Goal: Task Accomplishment & Management: Use online tool/utility

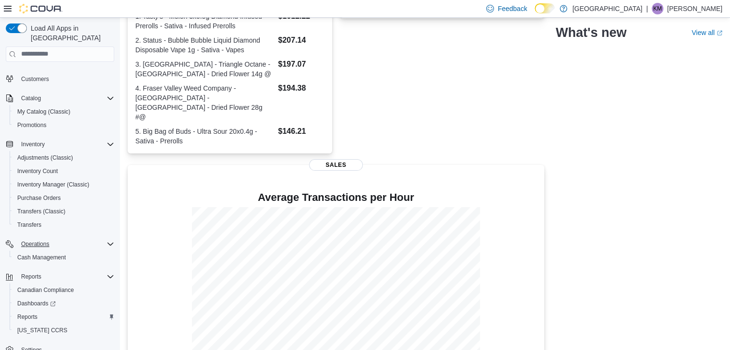
scroll to position [95, 0]
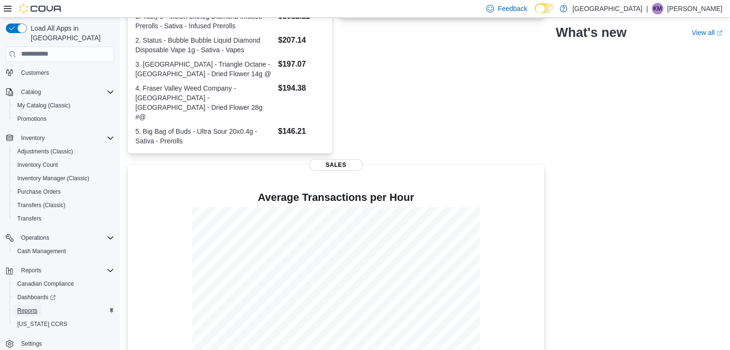
click at [34, 307] on span "Reports" at bounding box center [27, 311] width 20 height 8
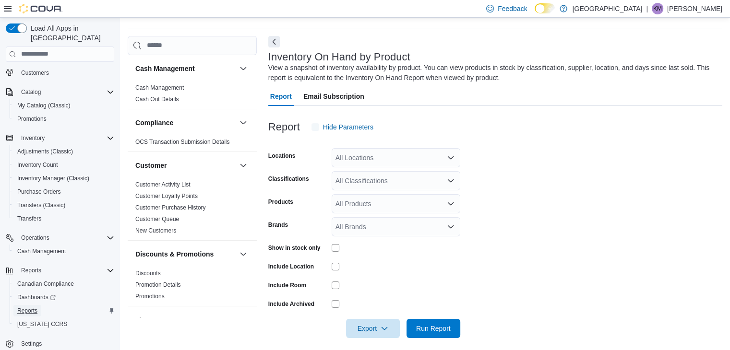
scroll to position [32, 0]
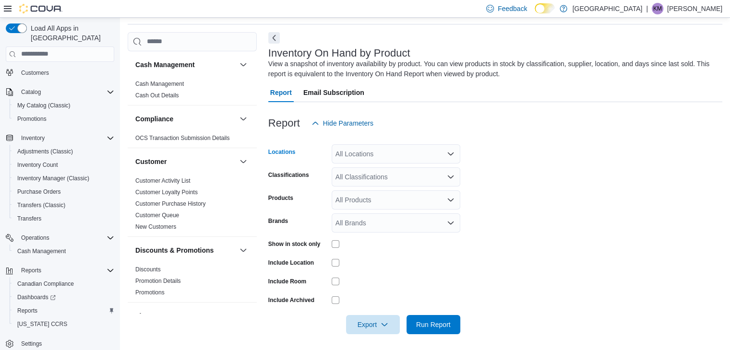
click at [377, 154] on div "All Locations" at bounding box center [396, 153] width 129 height 19
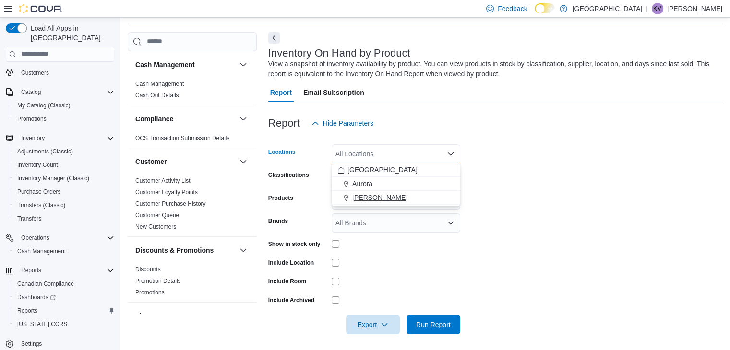
click at [361, 203] on button "[PERSON_NAME]" at bounding box center [396, 198] width 129 height 14
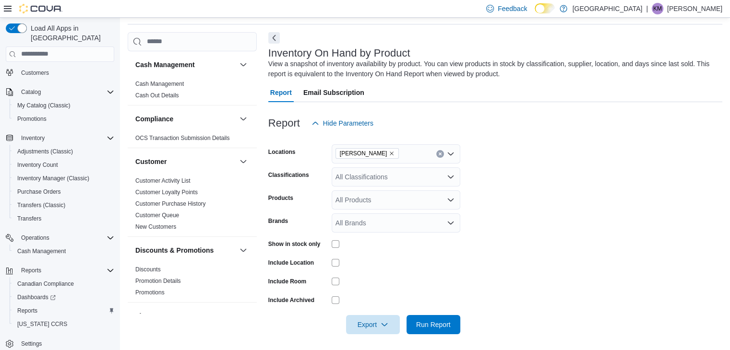
drag, startPoint x: 608, startPoint y: 266, endPoint x: 448, endPoint y: 204, distance: 172.3
click at [573, 247] on form "Locations Aurora Cannabis Classifications All Classifications Products All Prod…" at bounding box center [495, 234] width 454 height 202
click at [415, 173] on div "All Classifications" at bounding box center [396, 176] width 129 height 19
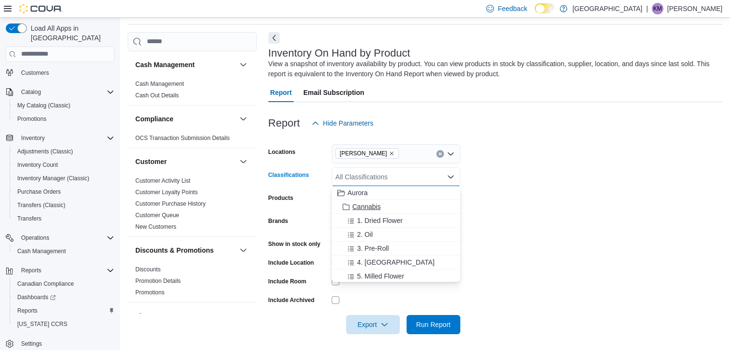
click at [365, 203] on span "Cannabis" at bounding box center [366, 207] width 28 height 10
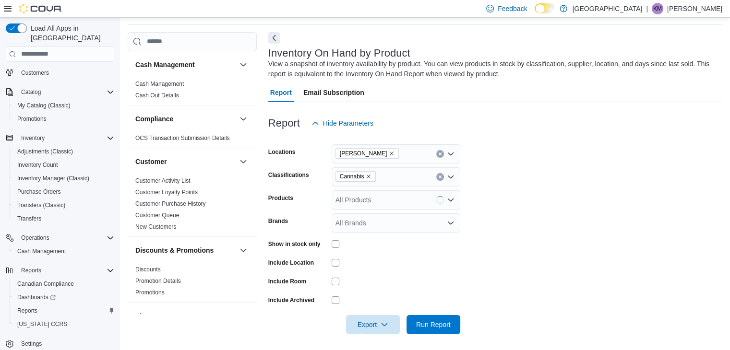
drag, startPoint x: 593, startPoint y: 217, endPoint x: 441, endPoint y: 275, distance: 162.4
click at [593, 217] on form "Locations Aurora Cannabis Classifications Cannabis Products All Products Brands…" at bounding box center [495, 234] width 454 height 202
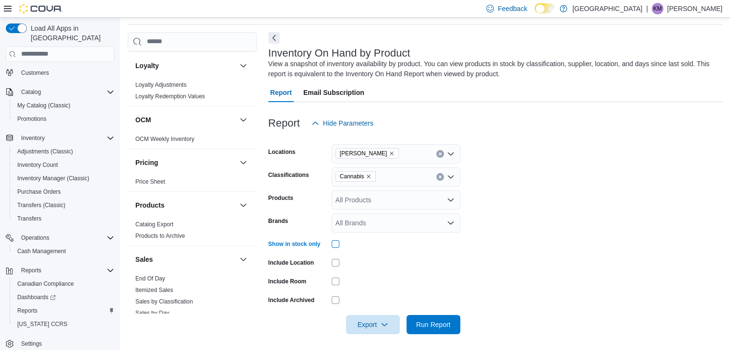
scroll to position [528, 0]
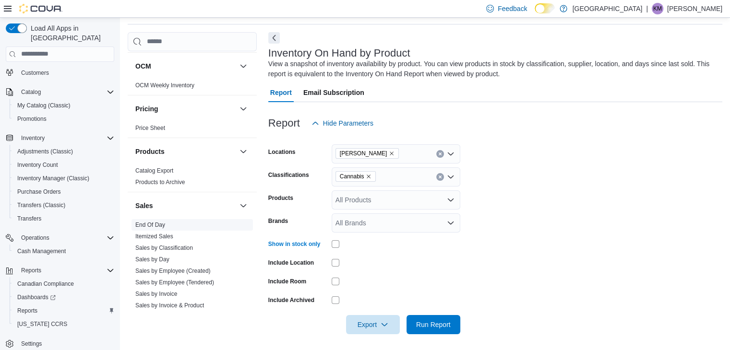
click at [152, 227] on link "End Of Day" at bounding box center [150, 225] width 30 height 7
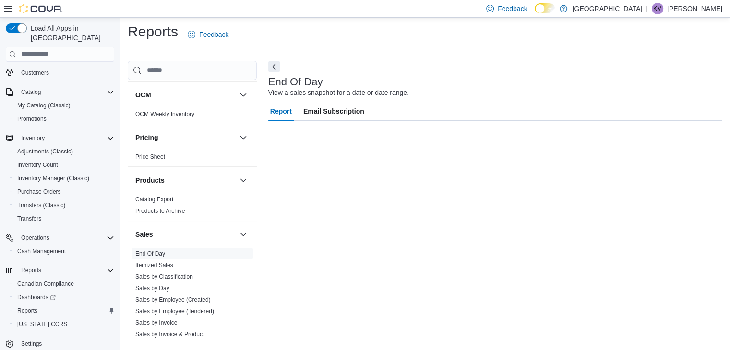
scroll to position [3, 0]
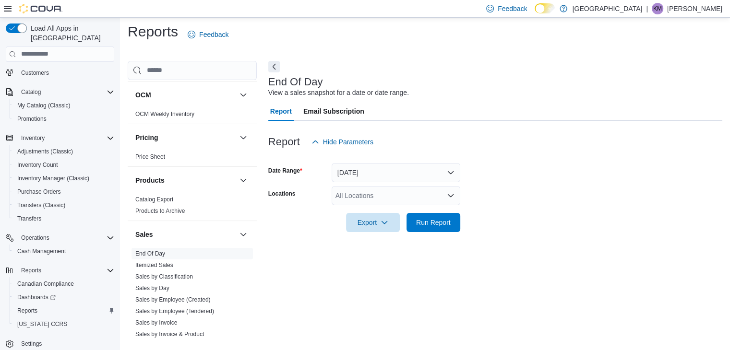
click at [425, 198] on div "All Locations" at bounding box center [396, 195] width 129 height 19
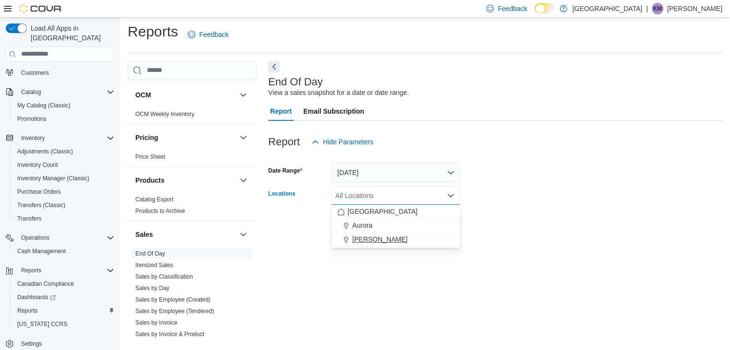
click at [399, 239] on span "[PERSON_NAME]" at bounding box center [379, 240] width 55 height 10
click at [401, 290] on div "End Of Day View a sales snapshot for a date or date range. Report Email Subscri…" at bounding box center [495, 202] width 454 height 282
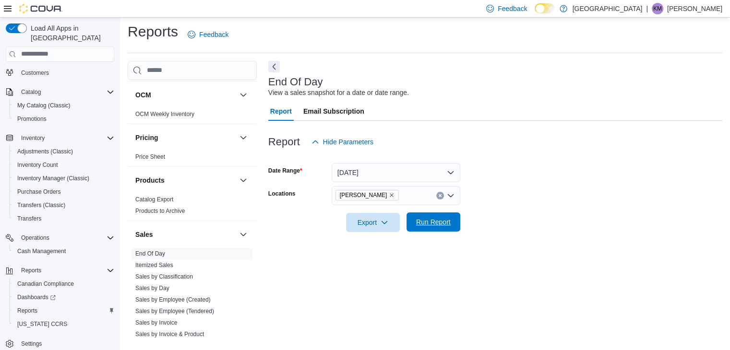
click at [430, 223] on span "Run Report" at bounding box center [433, 222] width 35 height 10
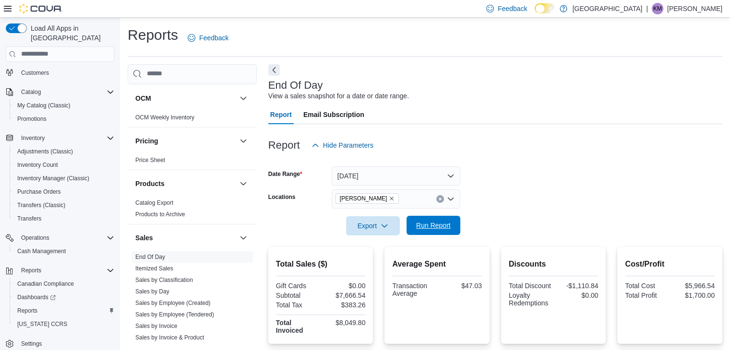
click at [440, 220] on span "Run Report" at bounding box center [433, 225] width 42 height 19
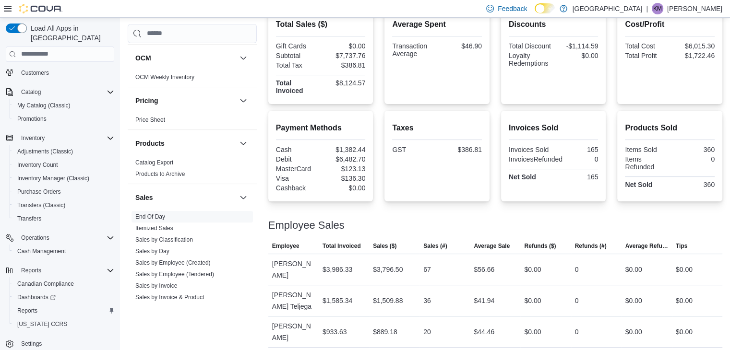
scroll to position [273, 0]
